Goal: Entertainment & Leisure: Consume media (video, audio)

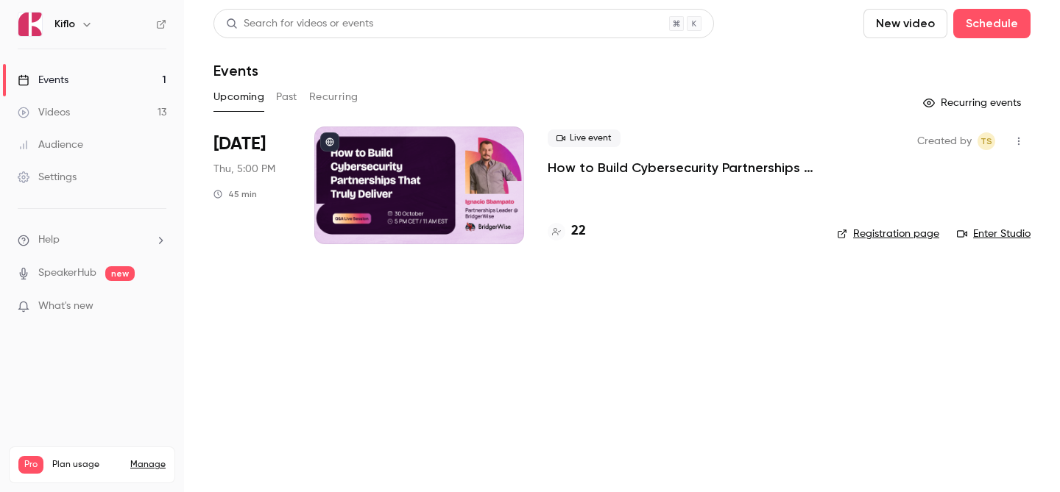
click at [100, 93] on link "Events 1" at bounding box center [92, 80] width 184 height 32
click at [100, 91] on link "Events 1" at bounding box center [92, 80] width 184 height 32
click at [575, 230] on h4 "23" at bounding box center [578, 232] width 15 height 20
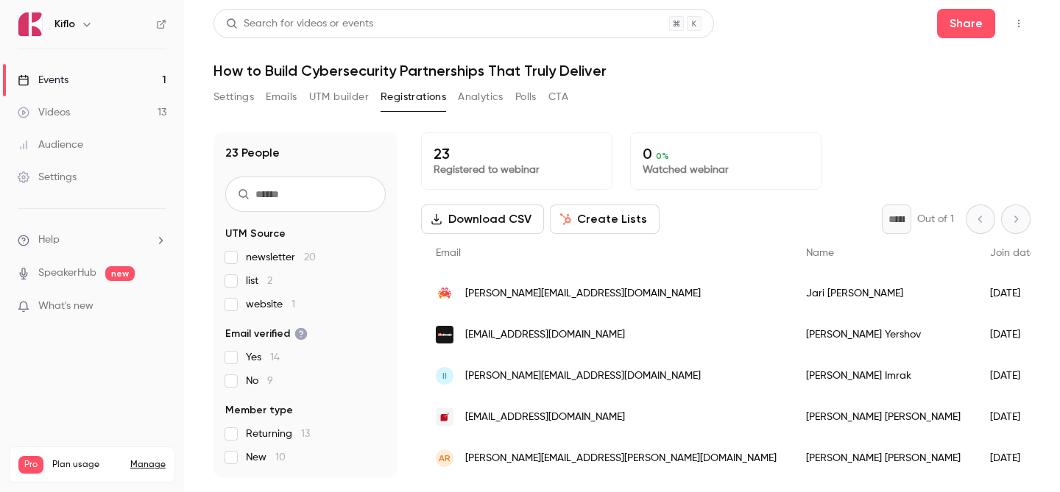
click at [81, 68] on link "Events 1" at bounding box center [92, 80] width 184 height 32
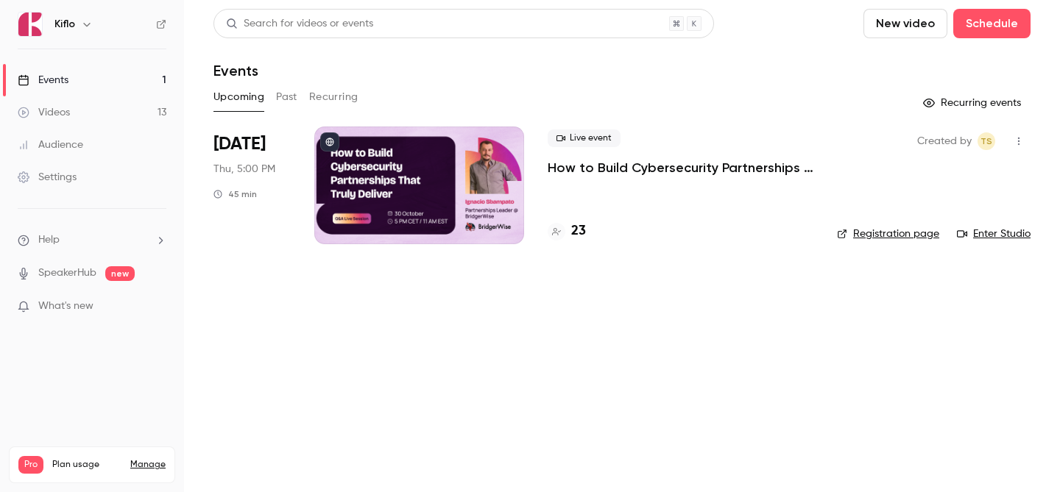
click at [140, 88] on link "Events 1" at bounding box center [92, 80] width 184 height 32
click at [583, 223] on h4 "23" at bounding box center [578, 232] width 15 height 20
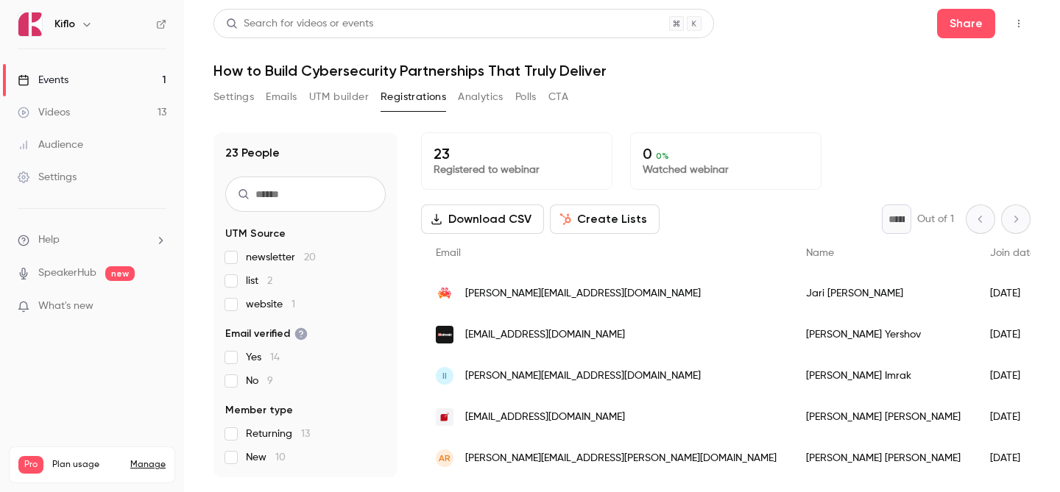
click at [253, 289] on div "newsletter 20 list 2 website 1" at bounding box center [305, 281] width 160 height 62
click at [222, 281] on div "23 People UTM Source newsletter 20 list 2 website 1 Email verified Yes 14 No 9 …" at bounding box center [305, 304] width 184 height 345
click at [126, 84] on link "Events 1" at bounding box center [92, 80] width 184 height 32
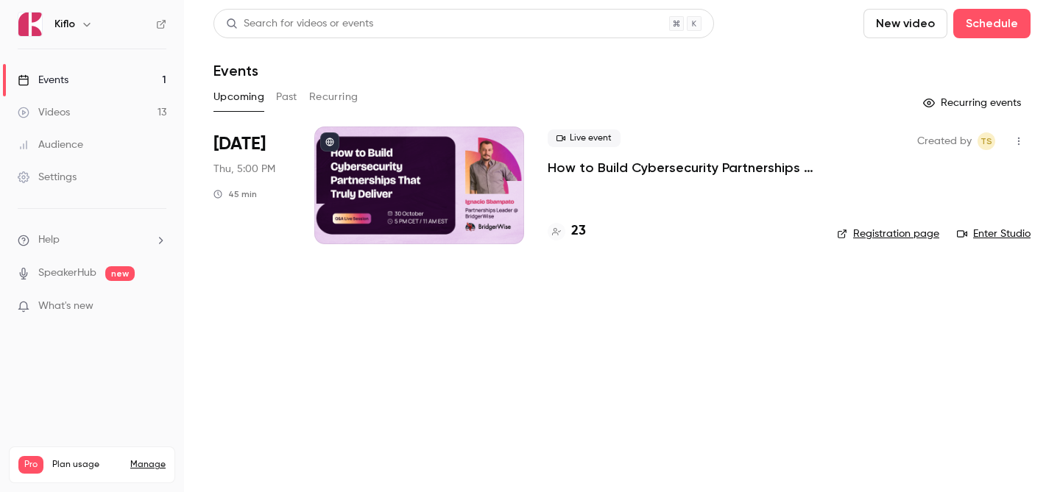
click at [93, 110] on link "Videos 13" at bounding box center [92, 112] width 184 height 32
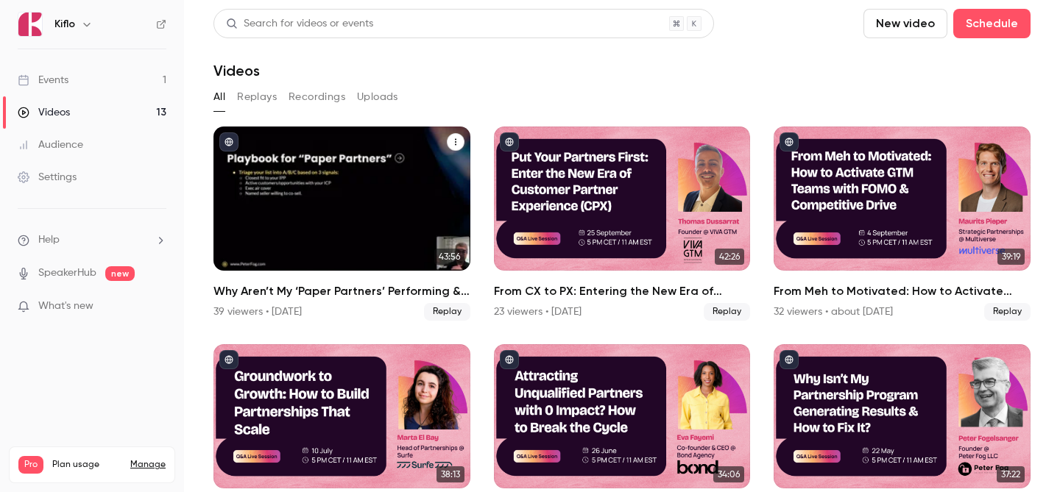
click at [347, 206] on div "Why Aren’t My ‘Paper Partners’ Performing & How to Fix It?" at bounding box center [341, 199] width 257 height 144
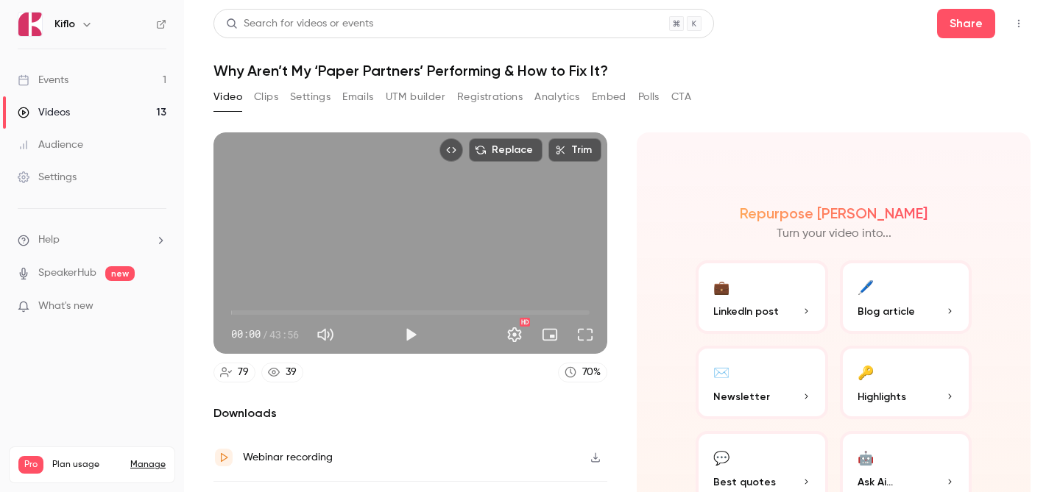
click at [275, 95] on button "Clips" at bounding box center [266, 97] width 24 height 24
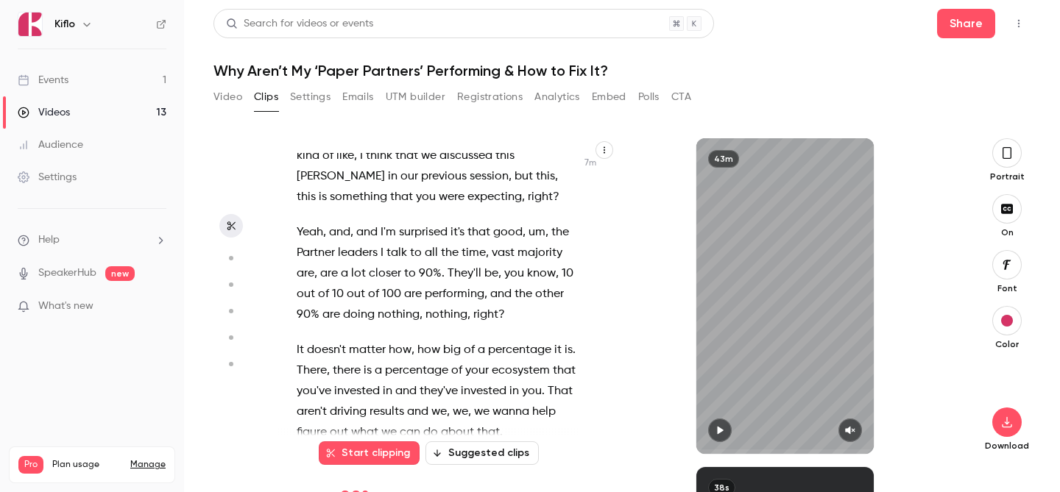
scroll to position [3733, 0]
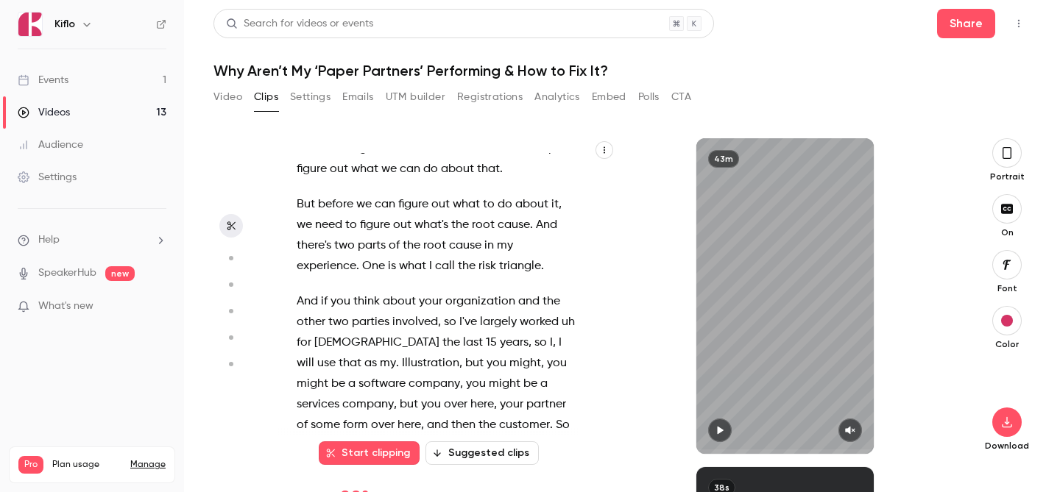
click at [499, 415] on span "customer" at bounding box center [524, 425] width 51 height 21
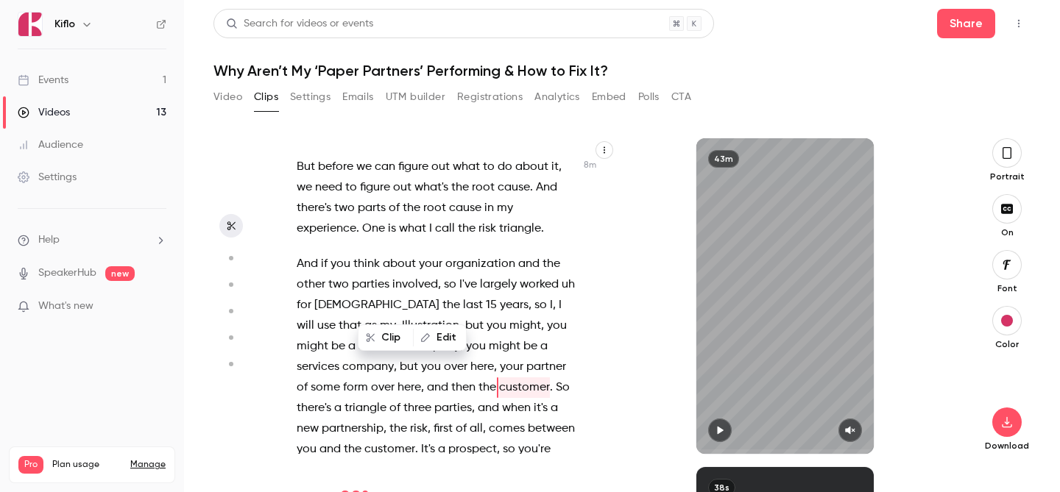
scroll to position [3900, 0]
click at [299, 252] on span "And" at bounding box center [307, 262] width 21 height 21
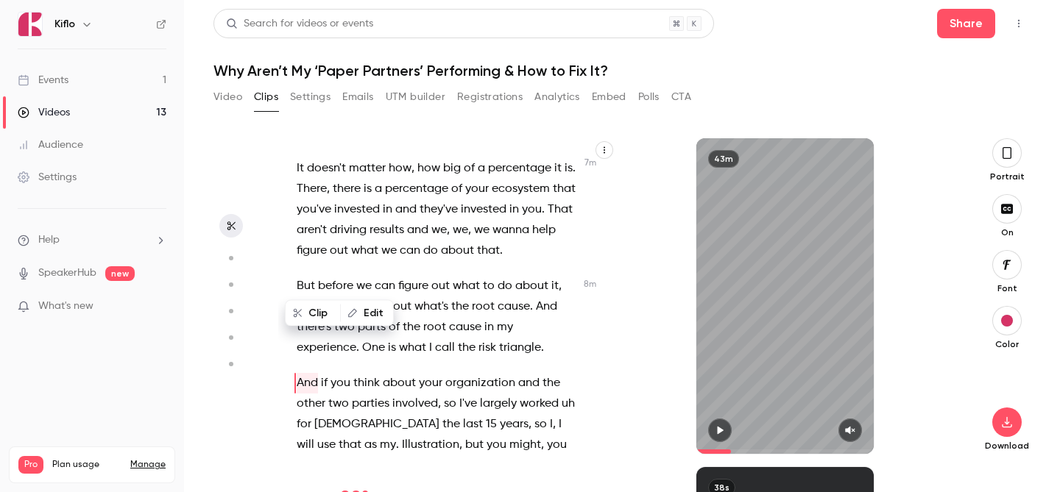
scroll to position [3777, 0]
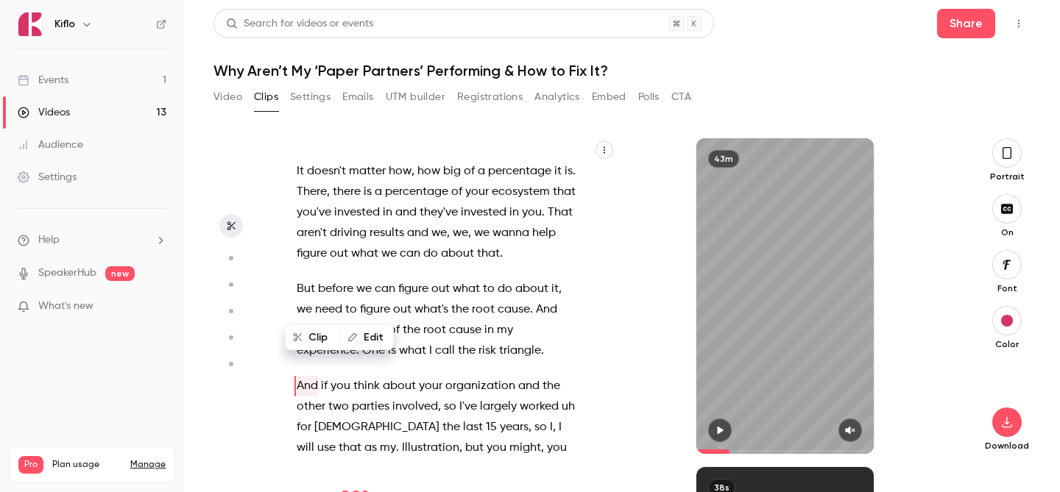
click at [298, 300] on span "we" at bounding box center [304, 310] width 15 height 21
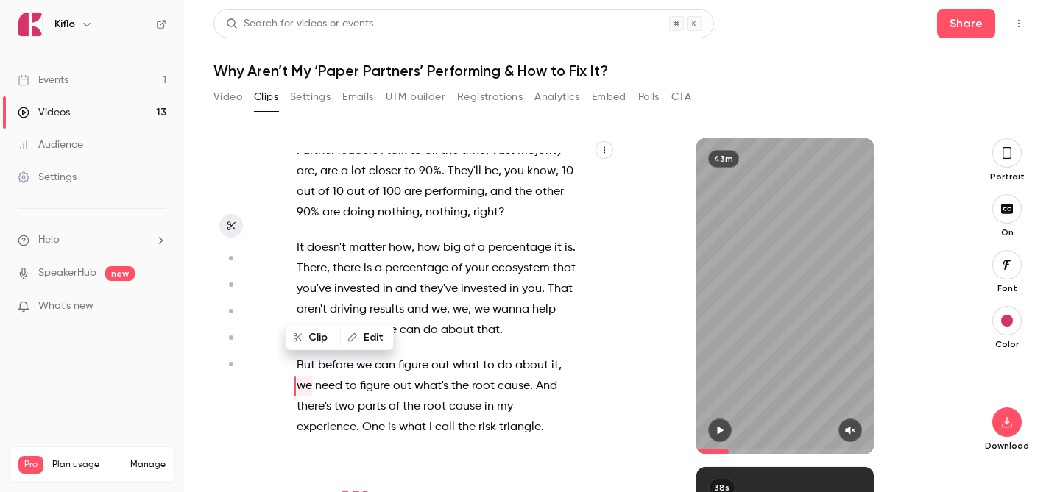
scroll to position [0, 0]
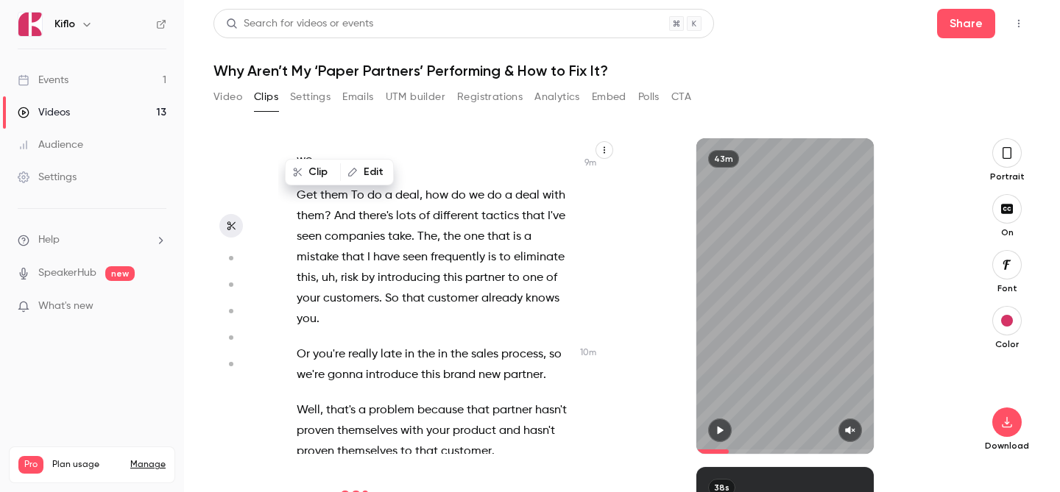
click at [355, 421] on span "themselves" at bounding box center [367, 431] width 60 height 21
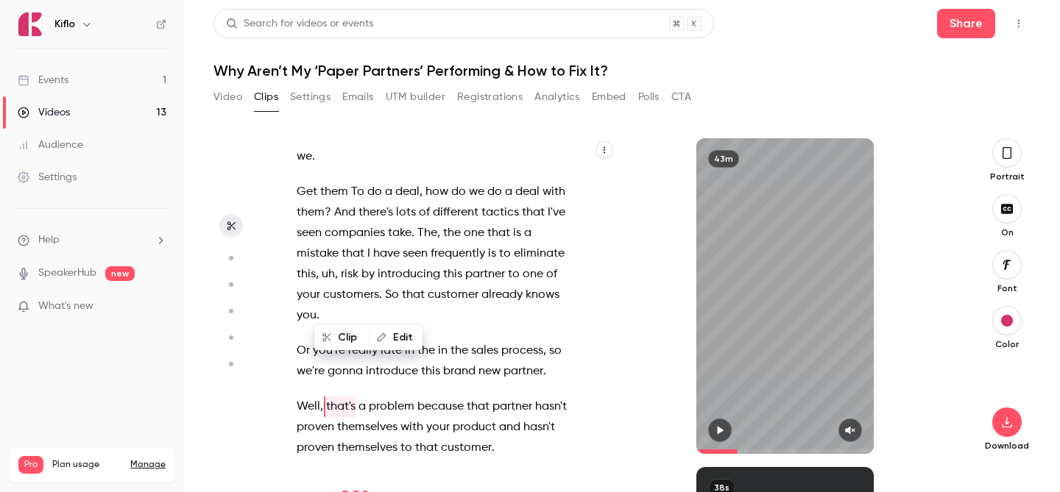
click at [353, 397] on span "that's" at bounding box center [340, 407] width 29 height 21
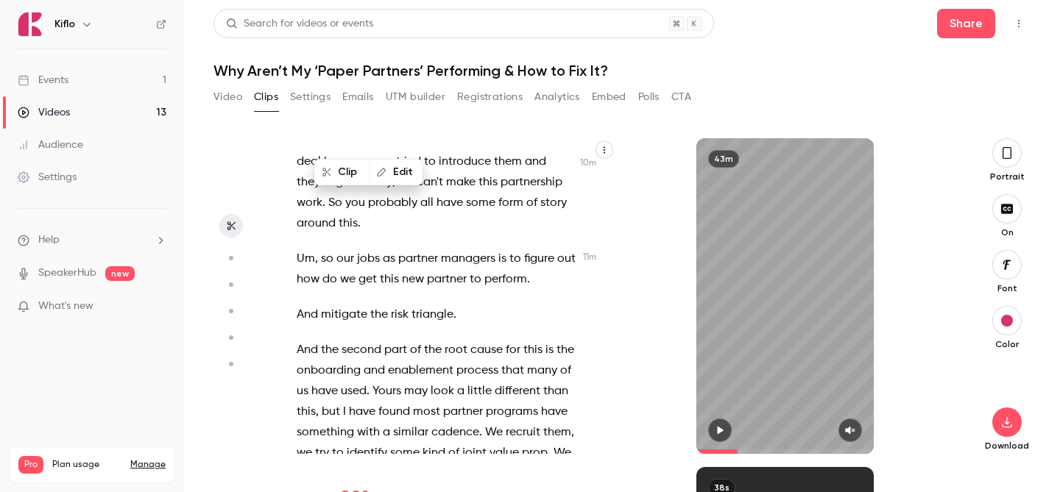
scroll to position [5245, 0]
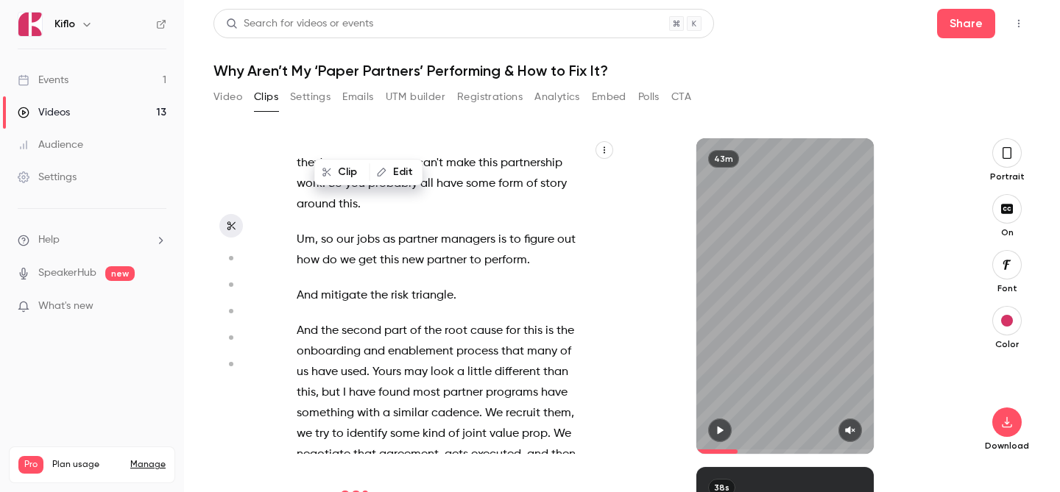
click at [301, 321] on span "And" at bounding box center [307, 331] width 21 height 21
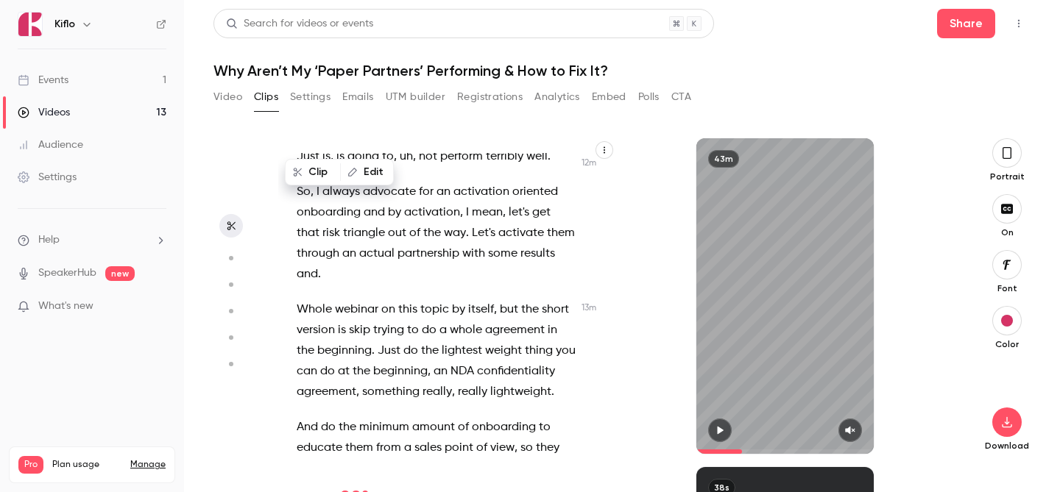
scroll to position [5956, 0]
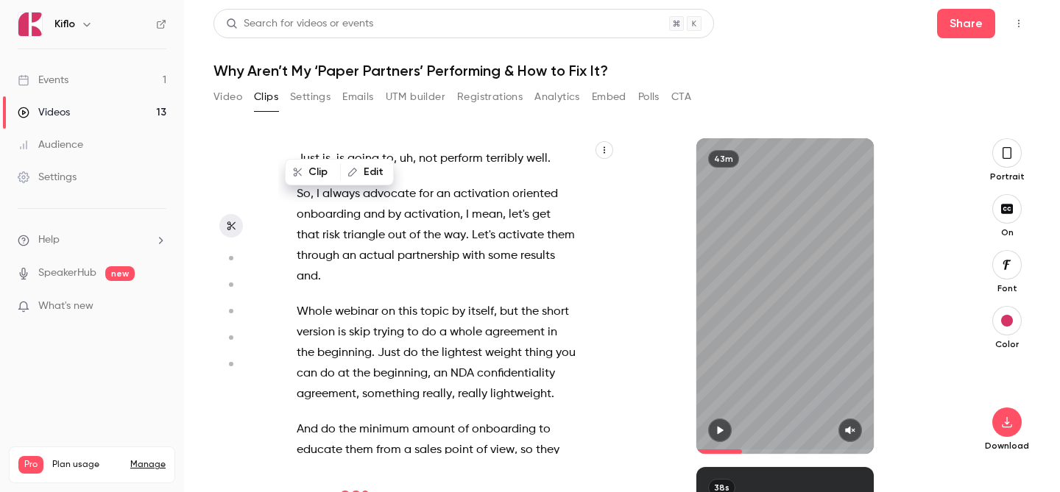
click at [304, 302] on span "Whole" at bounding box center [314, 312] width 35 height 21
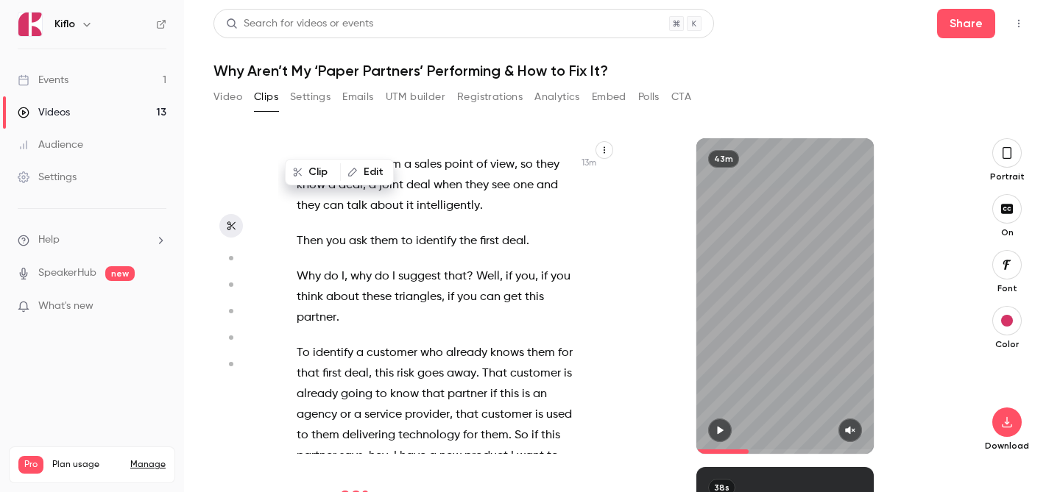
scroll to position [6237, 0]
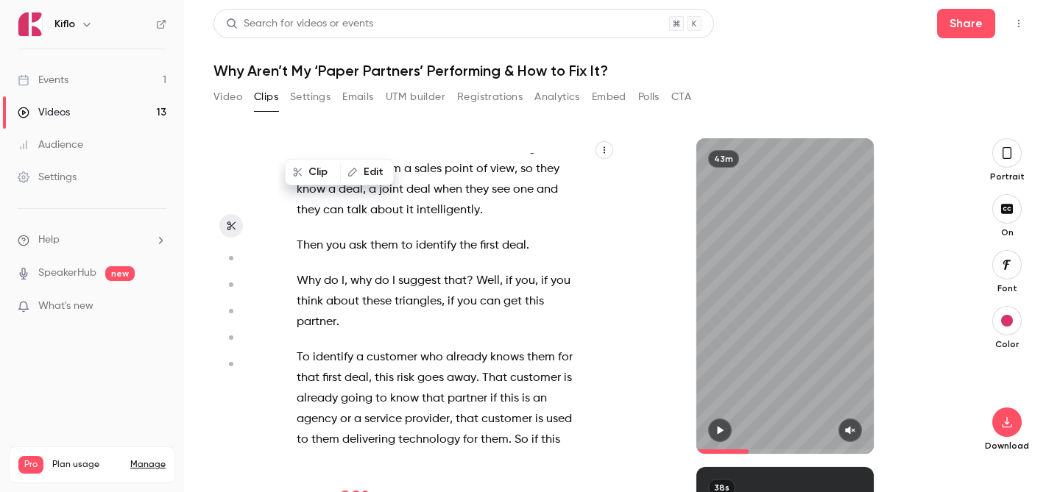
click at [299, 347] on span "To" at bounding box center [303, 357] width 13 height 21
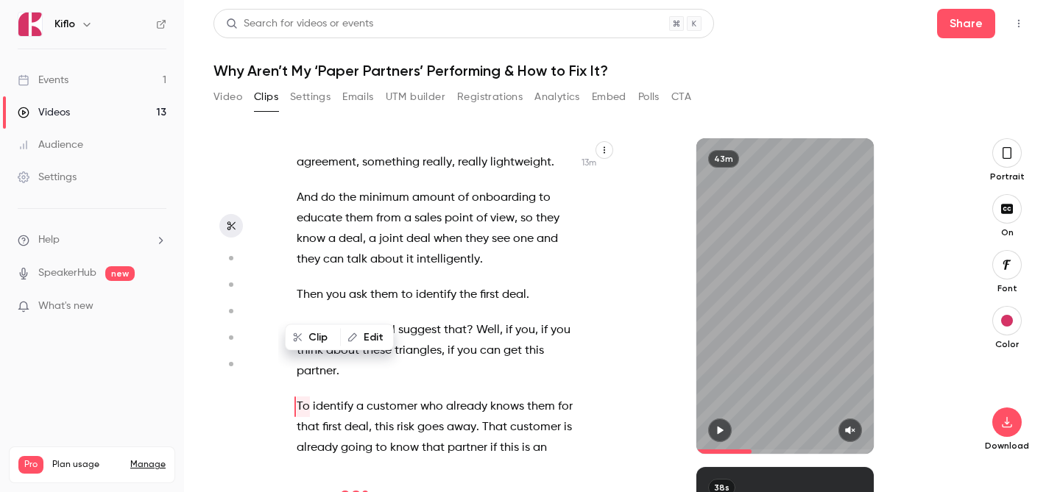
click at [299, 341] on span "think" at bounding box center [310, 351] width 26 height 21
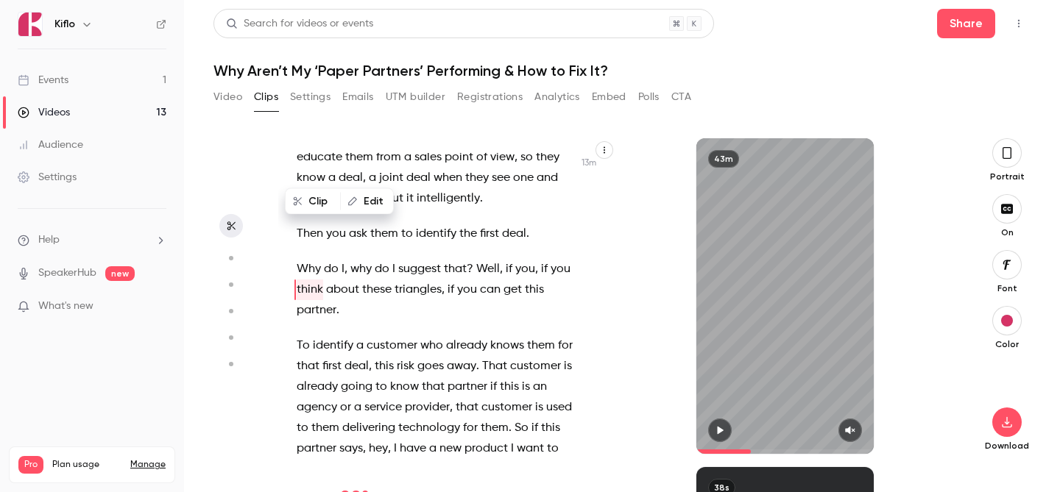
scroll to position [6248, 0]
type input "*****"
